Goal: Task Accomplishment & Management: Use online tool/utility

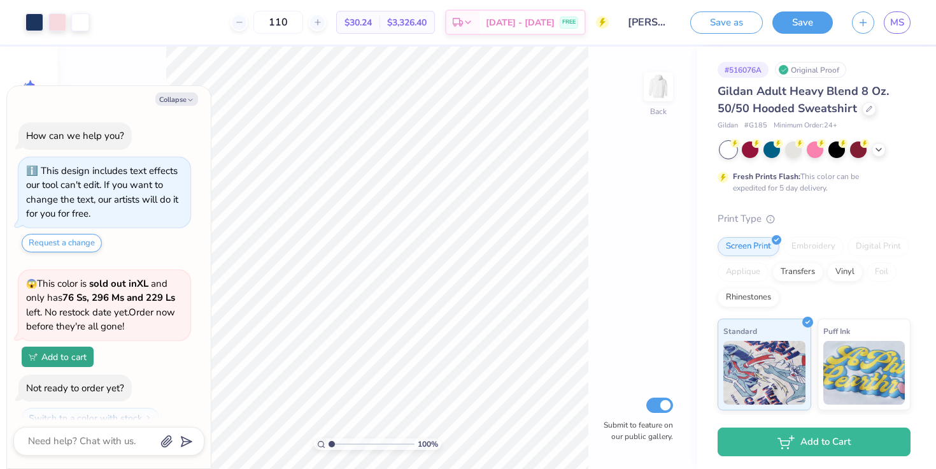
scroll to position [225, 0]
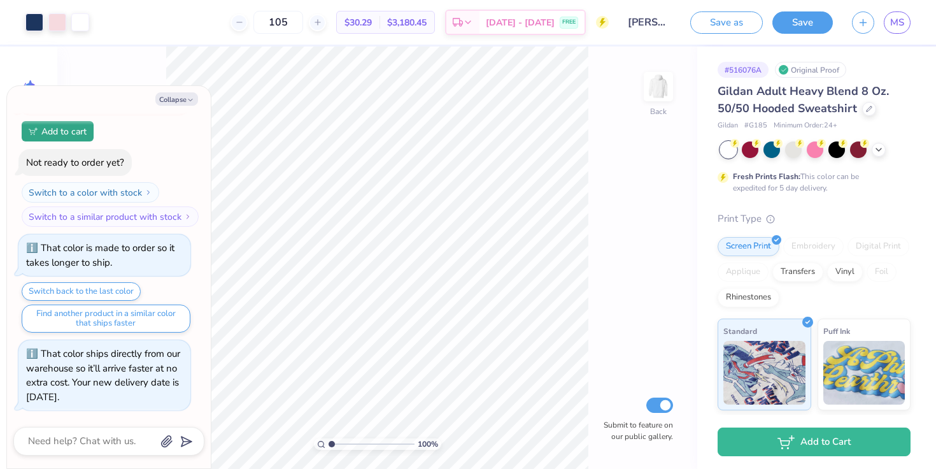
type input "105"
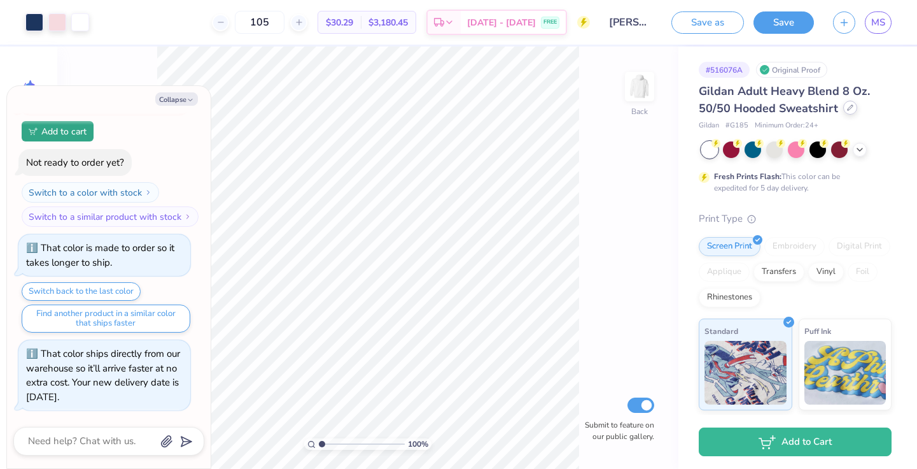
click at [846, 111] on div at bounding box center [851, 108] width 14 height 14
type textarea "x"
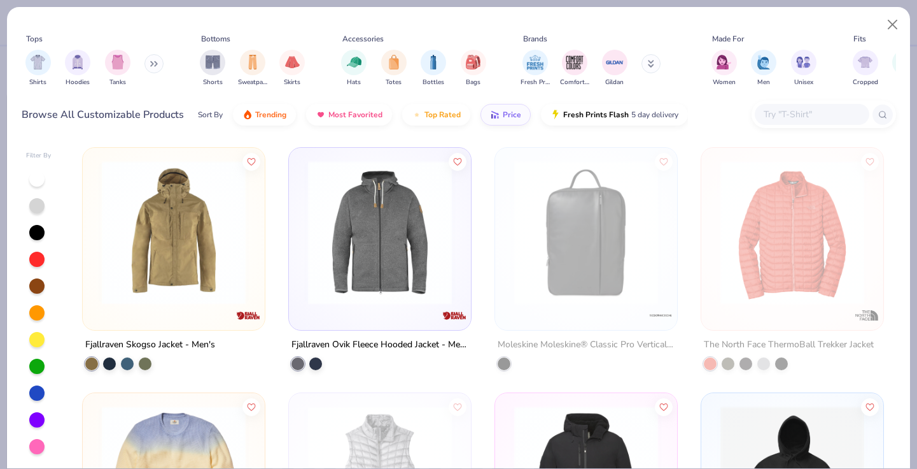
click at [805, 109] on input "text" at bounding box center [812, 114] width 98 height 15
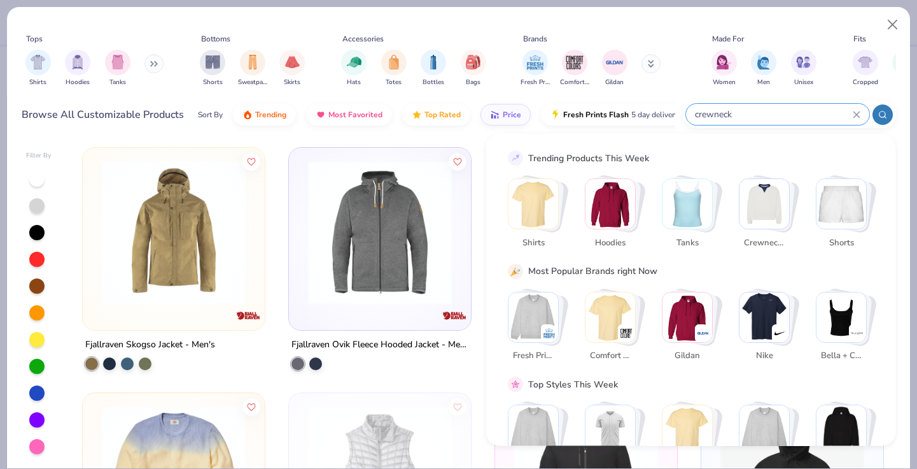
type input "crewneck"
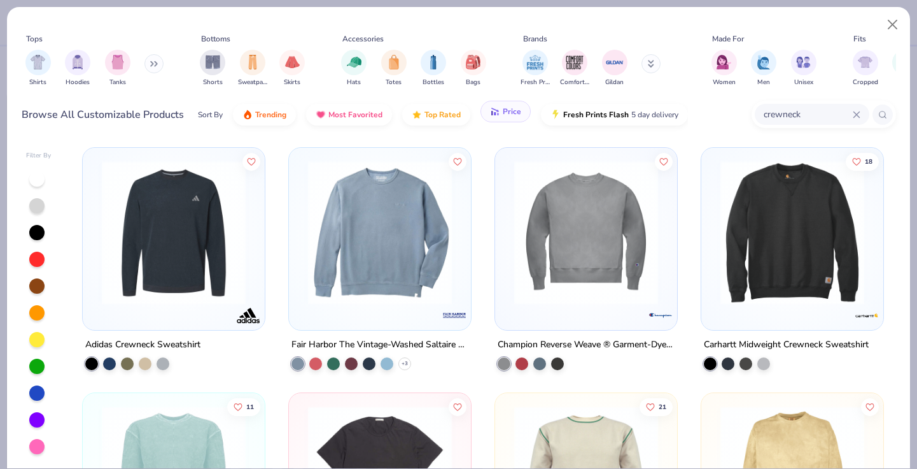
click at [520, 112] on button "Price" at bounding box center [506, 112] width 50 height 22
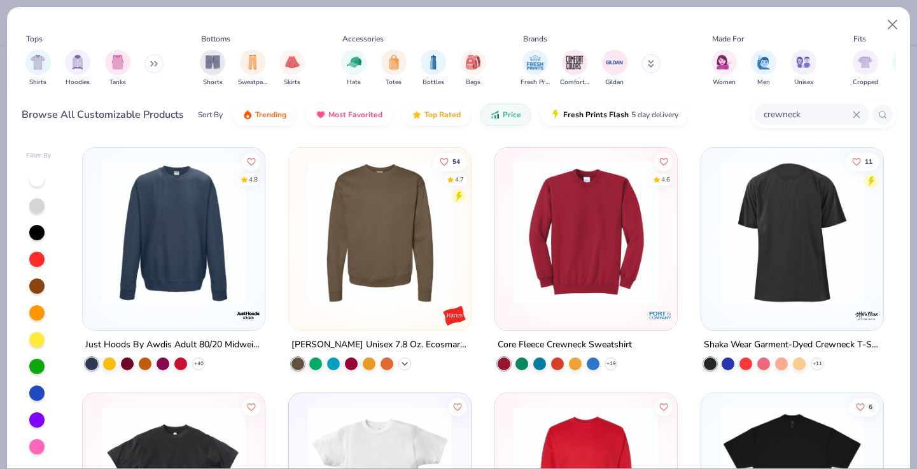
click at [408, 364] on icon at bounding box center [405, 363] width 10 height 10
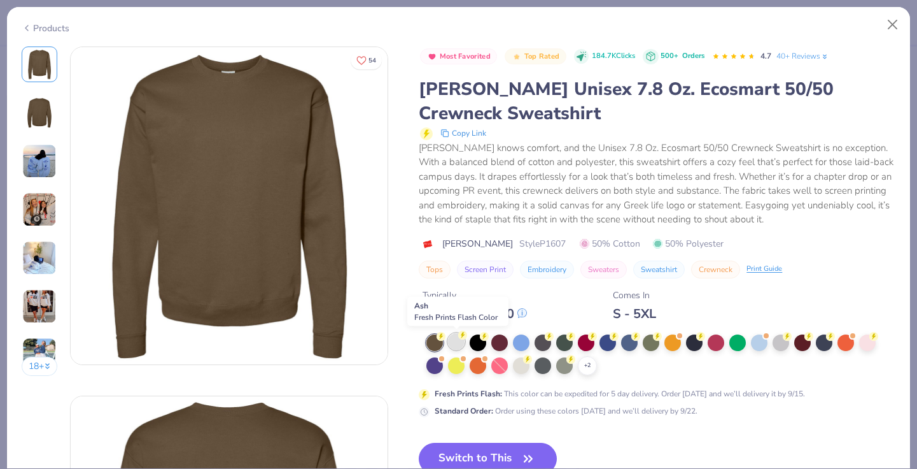
click at [464, 343] on div at bounding box center [456, 341] width 17 height 17
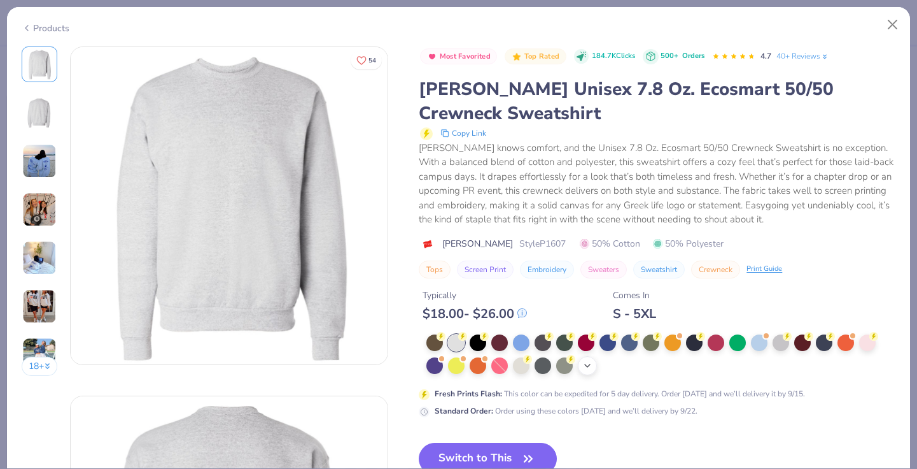
click at [588, 364] on icon at bounding box center [588, 365] width 10 height 10
click at [613, 372] on div at bounding box center [608, 364] width 17 height 17
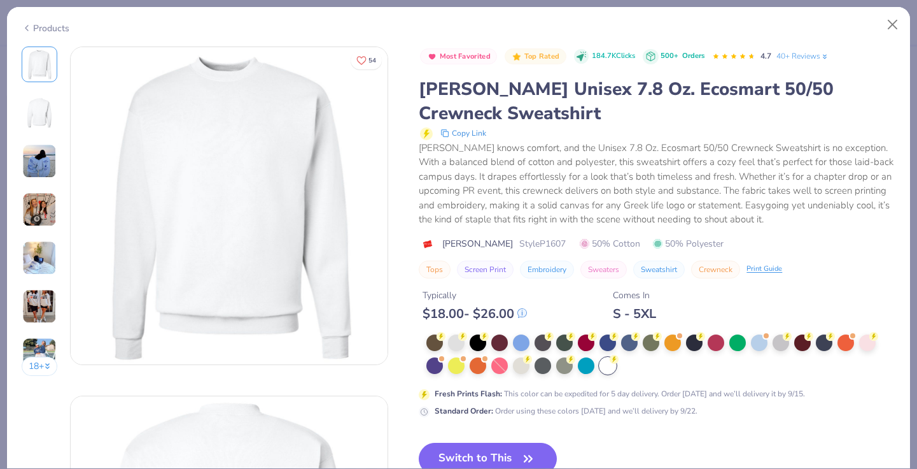
scroll to position [46, 0]
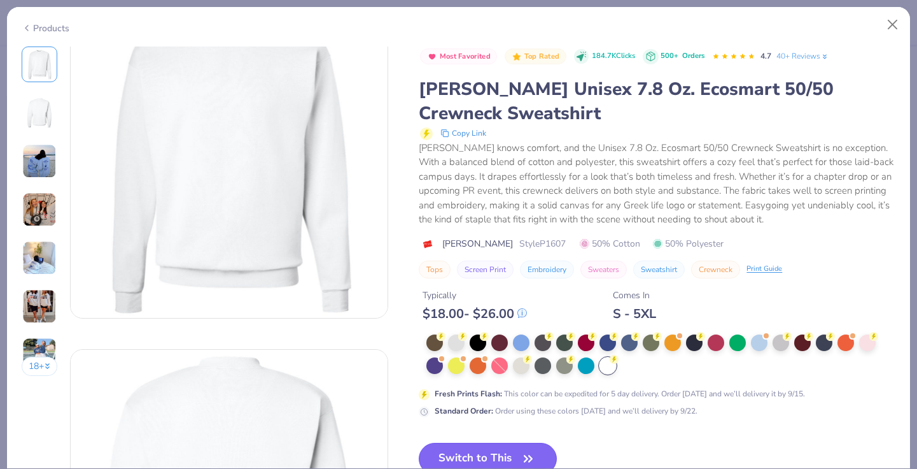
click at [520, 451] on icon "button" at bounding box center [529, 459] width 18 height 18
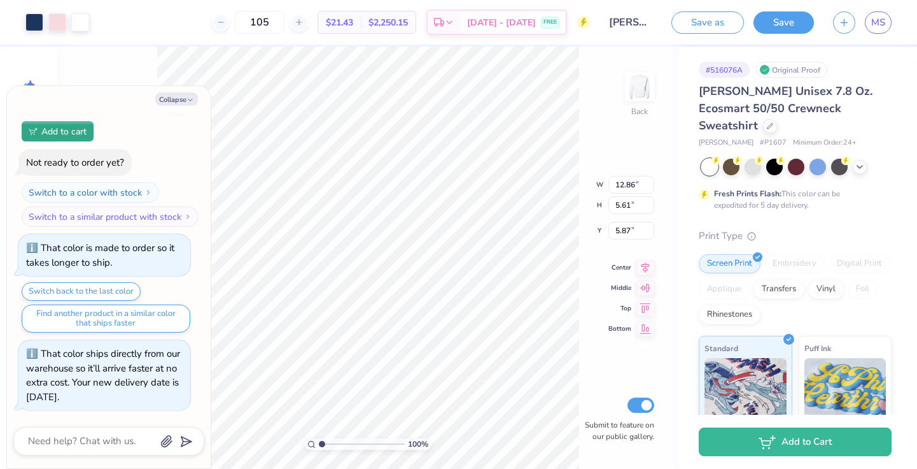
type textarea "x"
type input "5.09"
click at [791, 20] on button "Save" at bounding box center [784, 21] width 60 height 22
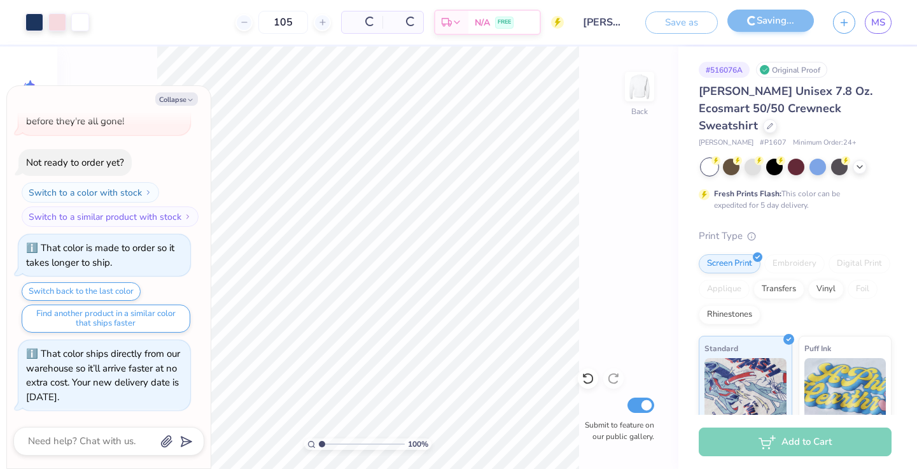
scroll to position [205, 0]
type textarea "x"
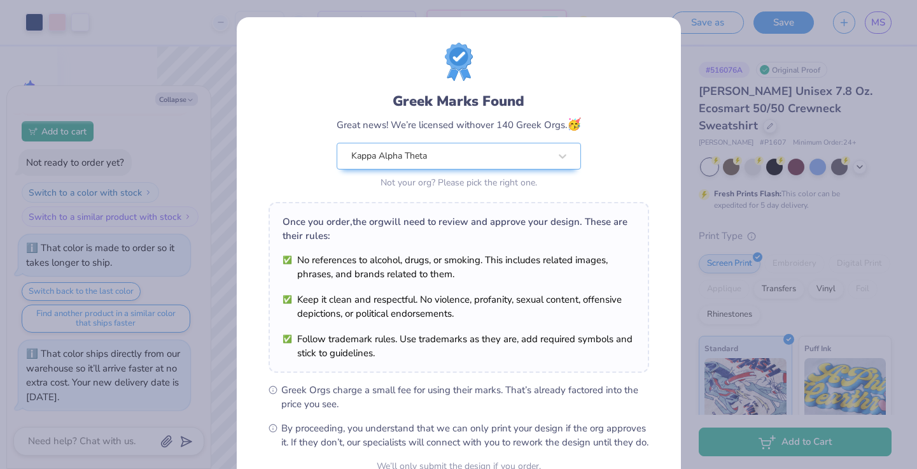
click at [893, 36] on div "Design Saved" at bounding box center [794, 39] width 226 height 58
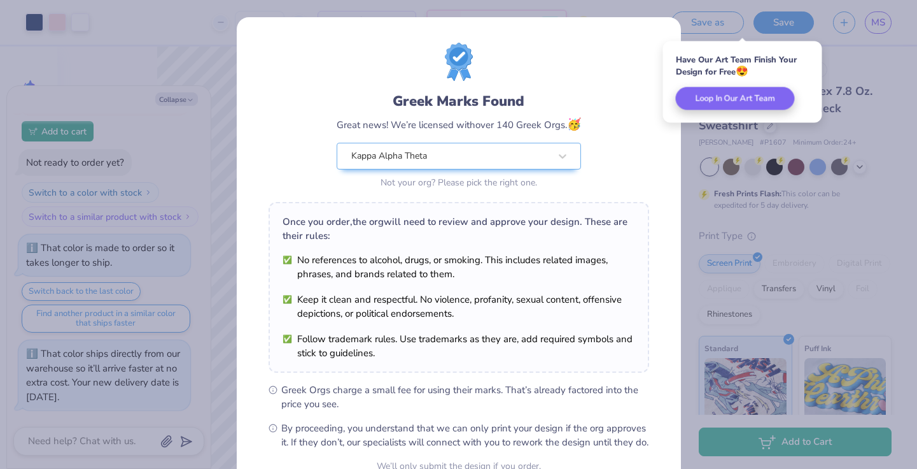
scroll to position [127, 0]
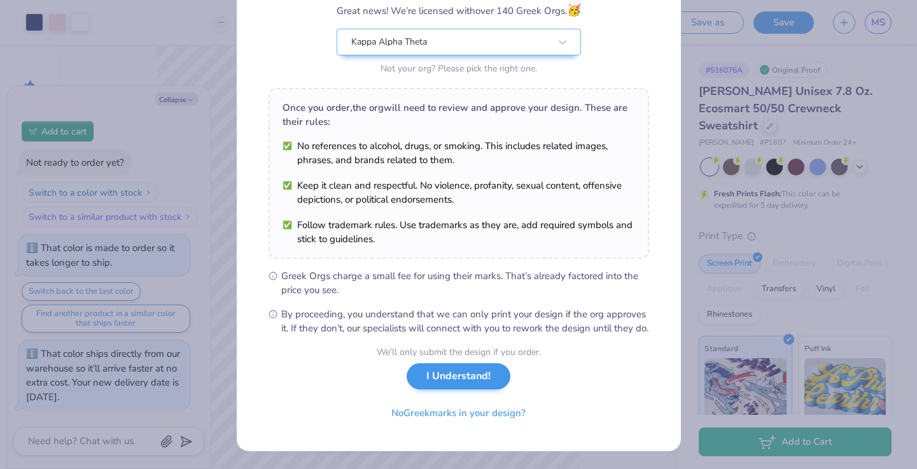
click at [464, 389] on div "We’ll only submit the design if you order. I Understand! No Greek marks in your…" at bounding box center [459, 385] width 164 height 80
click at [495, 379] on button "I Understand!" at bounding box center [459, 376] width 104 height 26
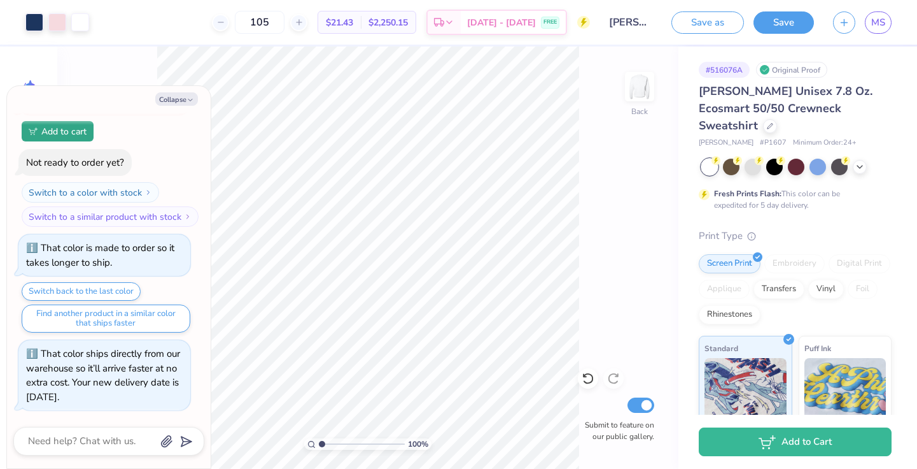
scroll to position [0, 0]
click at [881, 15] on span "MS" at bounding box center [879, 22] width 14 height 15
